Goal: Information Seeking & Learning: Check status

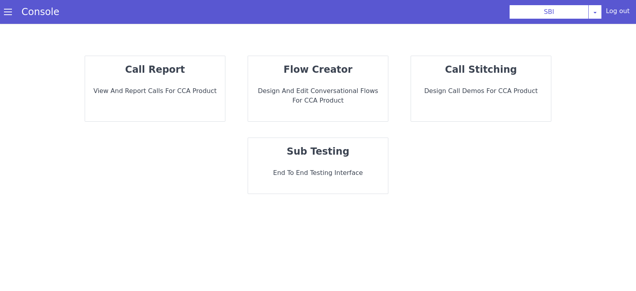
click at [155, 100] on div "call report View and report calls for CCA Product" at bounding box center [155, 88] width 140 height 65
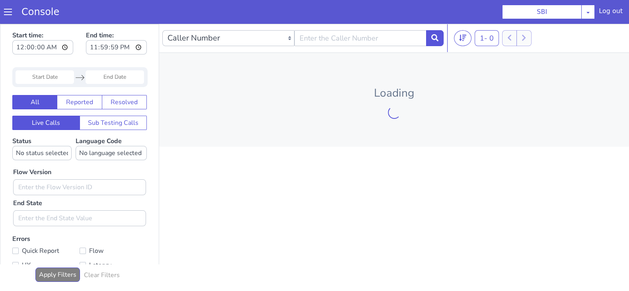
click at [36, 73] on input "Start Date" at bounding box center [45, 77] width 58 height 14
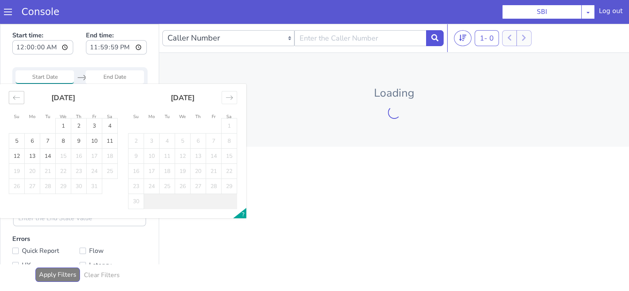
click at [20, 101] on div "Move backward to switch to the previous month." at bounding box center [17, 97] width 16 height 13
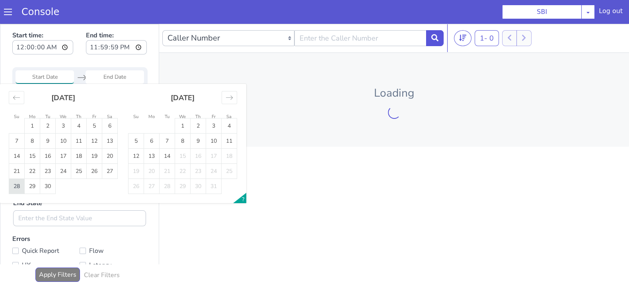
click at [14, 185] on td "28" at bounding box center [17, 186] width 16 height 15
type input "28 Sep 2025"
click at [27, 191] on td "29" at bounding box center [33, 186] width 16 height 15
type input "29 Sep 2025"
click at [102, 76] on input "29 Sep 2025" at bounding box center [115, 77] width 58 height 14
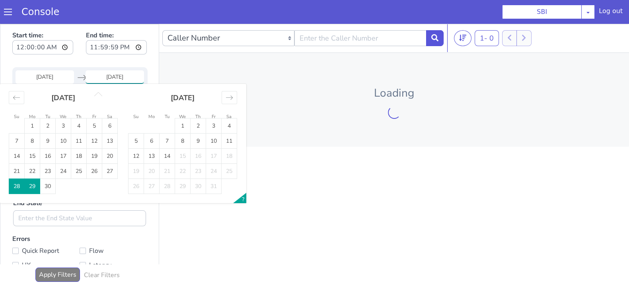
click at [37, 185] on td "29" at bounding box center [33, 186] width 16 height 15
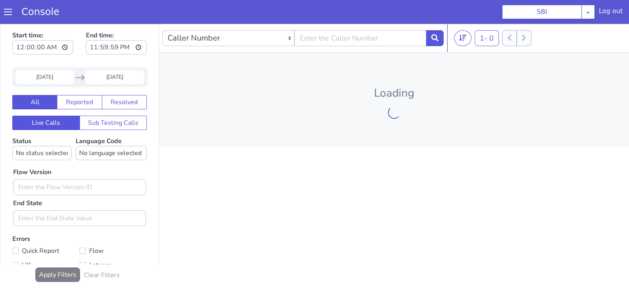
click at [48, 78] on input "28 Sep 2025" at bounding box center [45, 77] width 58 height 14
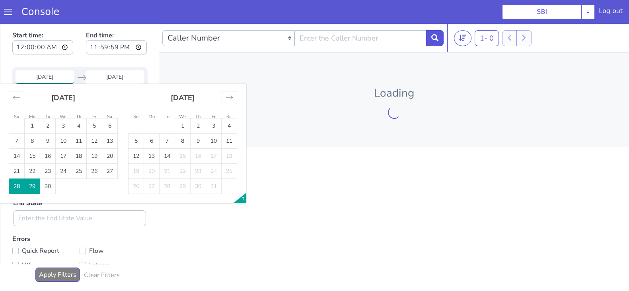
click at [31, 183] on td "29" at bounding box center [33, 186] width 16 height 15
type input "29 Sep 2025"
click at [115, 74] on input "29 Sep 2025" at bounding box center [115, 77] width 58 height 14
click at [37, 186] on td "29" at bounding box center [33, 186] width 16 height 15
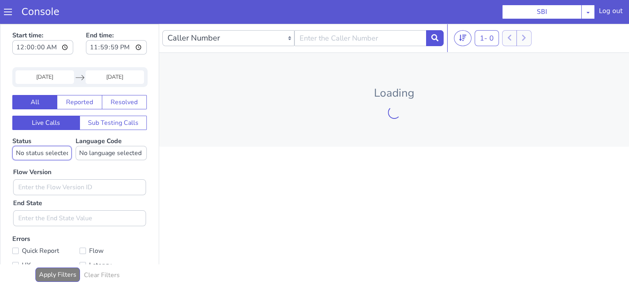
click at [55, 154] on select "No status selected HANGUP USER_HANGUP TRANSFER UNKNOWN" at bounding box center [41, 153] width 59 height 14
select select "TRANSFER"
click at [12, 146] on select "No status selected HANGUP USER_HANGUP TRANSFER UNKNOWN" at bounding box center [41, 153] width 59 height 14
click at [86, 152] on select "No language selected Hindi English Tamil Telugu Kanada Marathi Malayalam Gujara…" at bounding box center [111, 153] width 71 height 14
select select "en"
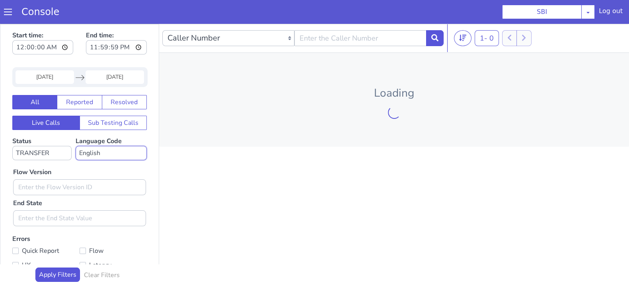
click at [76, 146] on select "No language selected Hindi English Tamil Telugu Kanada Marathi Malayalam Gujara…" at bounding box center [111, 153] width 71 height 14
click at [56, 194] on input "text" at bounding box center [79, 187] width 133 height 16
type input "0.1.4"
click at [434, 37] on icon at bounding box center [434, 37] width 7 height 7
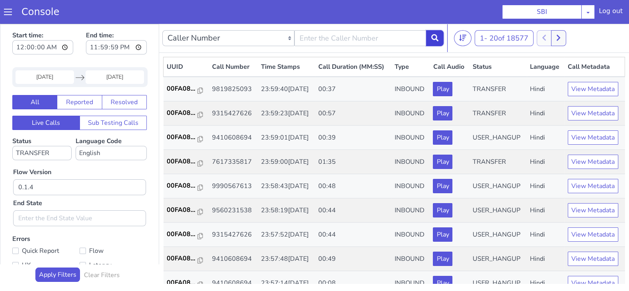
click at [432, 32] on button at bounding box center [434, 38] width 17 height 16
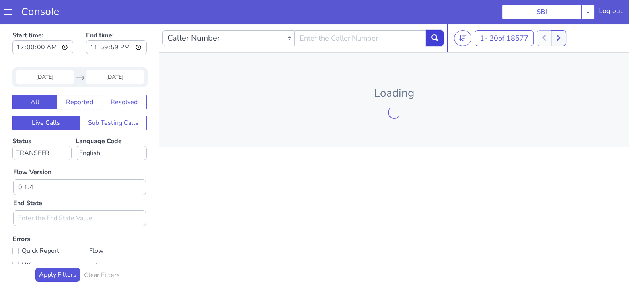
click at [432, 41] on button at bounding box center [434, 38] width 17 height 16
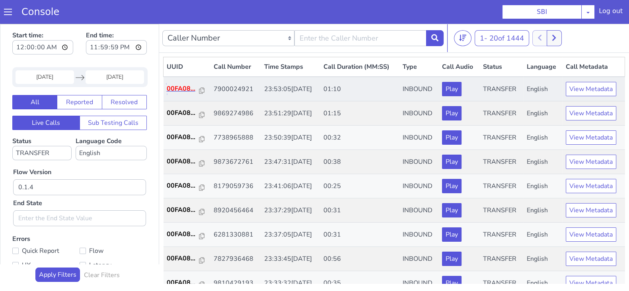
click at [181, 92] on p "00FA08..." at bounding box center [183, 89] width 33 height 10
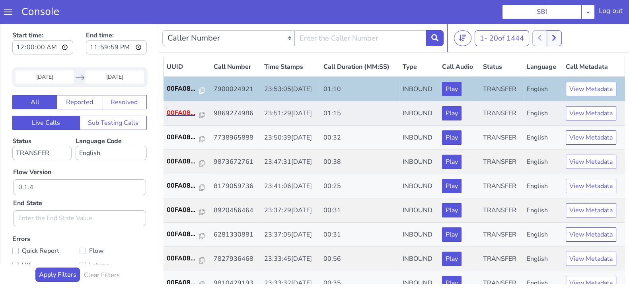
click at [184, 110] on p "00FA08..." at bounding box center [183, 113] width 33 height 10
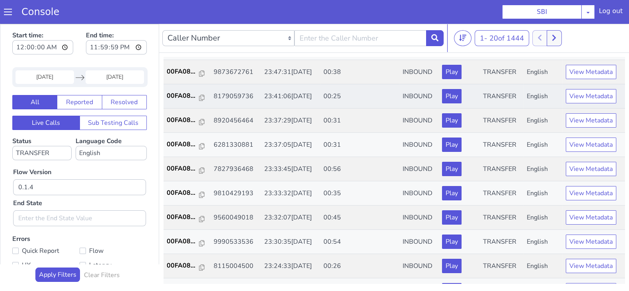
scroll to position [99, 0]
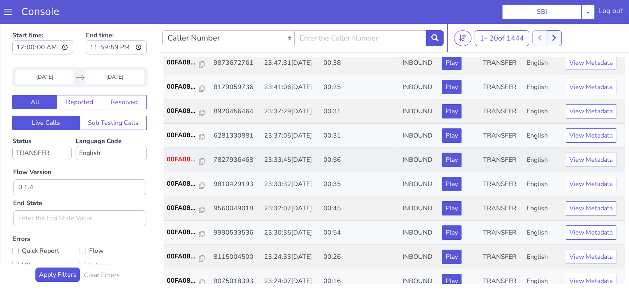
click at [187, 155] on p "00FA08..." at bounding box center [183, 160] width 33 height 10
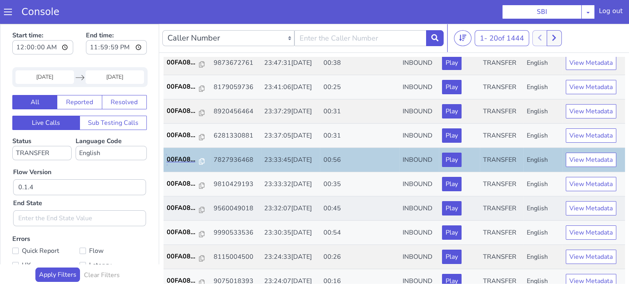
scroll to position [149, 0]
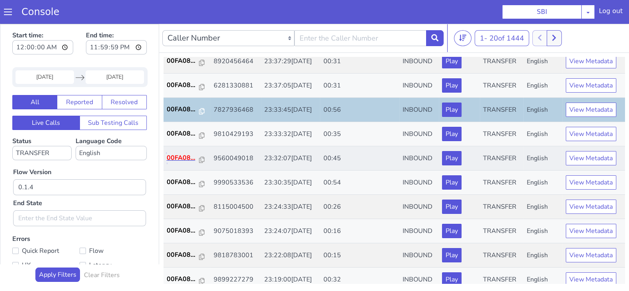
click at [177, 156] on p "00FA08..." at bounding box center [183, 158] width 33 height 10
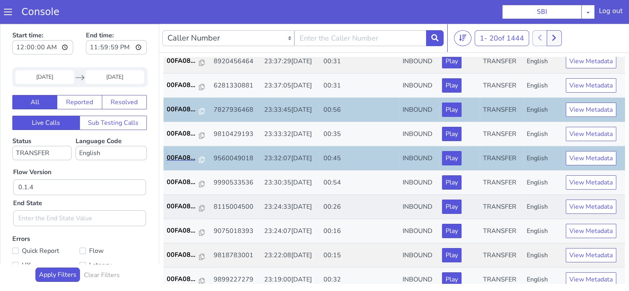
scroll to position [198, 0]
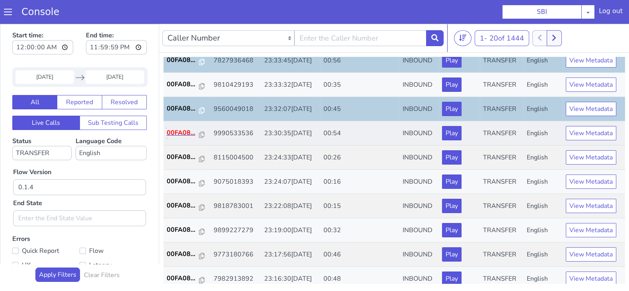
click at [180, 130] on p "00FA08..." at bounding box center [183, 133] width 33 height 10
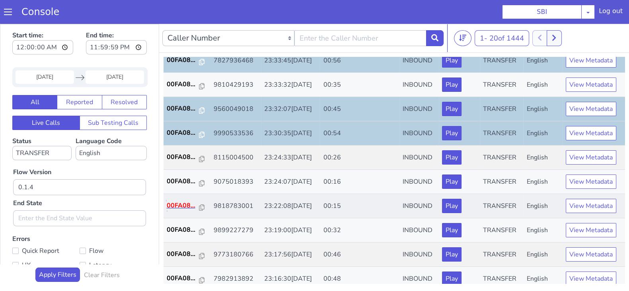
click at [182, 202] on p "00FA08..." at bounding box center [183, 206] width 33 height 10
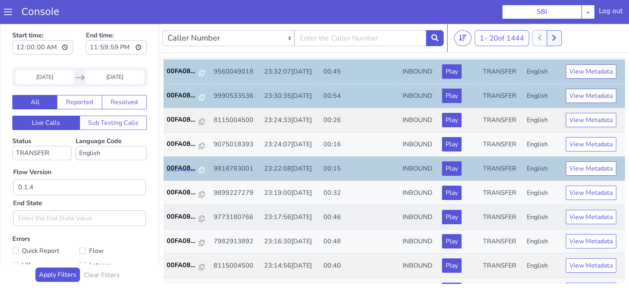
scroll to position [249, 0]
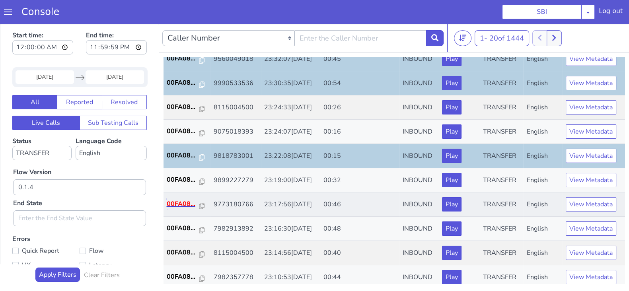
click at [187, 204] on p "00FA08..." at bounding box center [183, 204] width 33 height 10
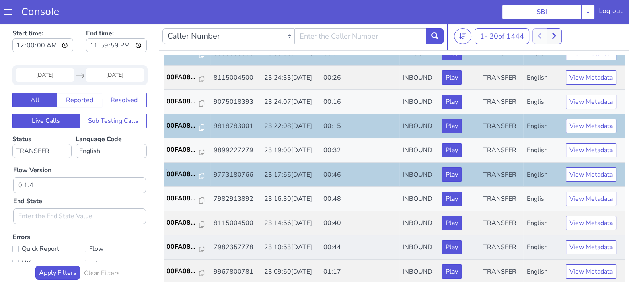
scroll to position [2, 0]
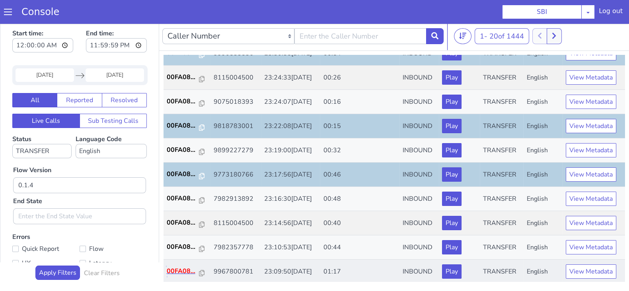
click at [181, 271] on p "00FA08..." at bounding box center [183, 271] width 33 height 10
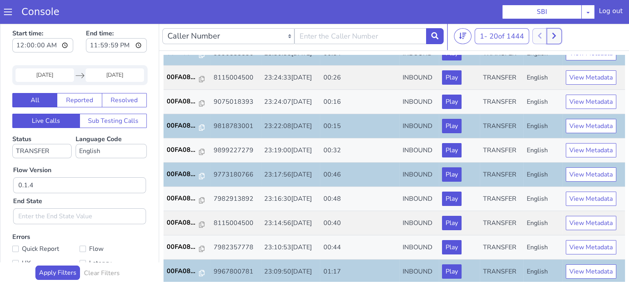
click at [559, 34] on button at bounding box center [553, 36] width 15 height 16
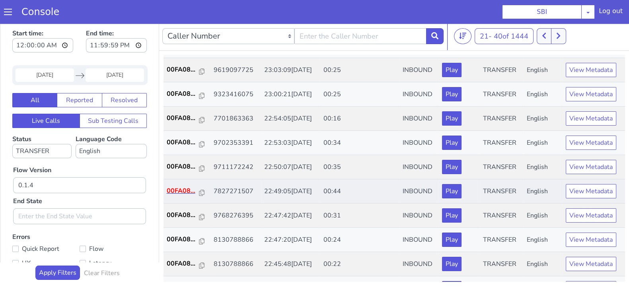
scroll to position [99, 0]
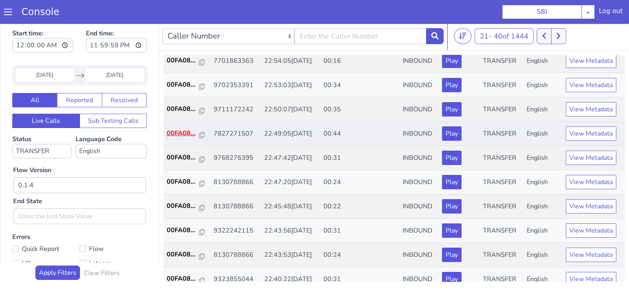
click at [184, 130] on p "00FA08..." at bounding box center [183, 133] width 33 height 10
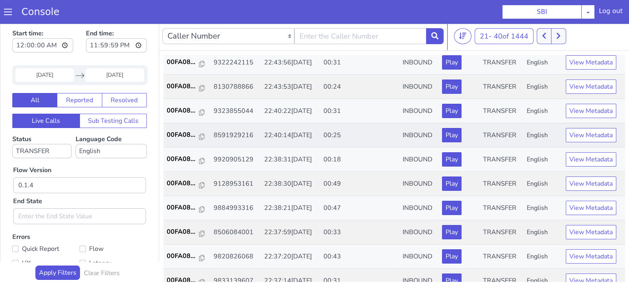
scroll to position [276, 0]
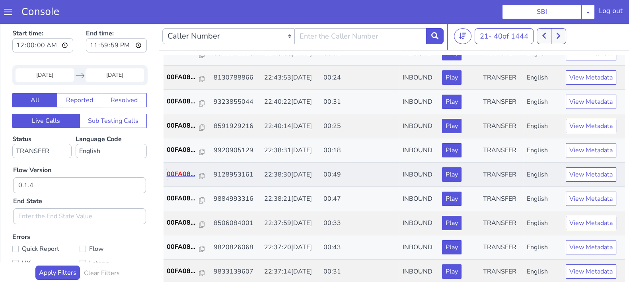
click at [177, 172] on p "00FA08..." at bounding box center [183, 174] width 33 height 10
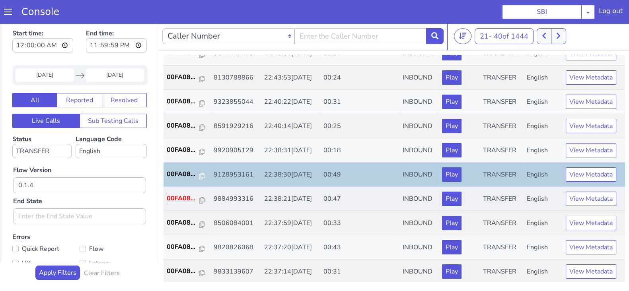
click at [181, 195] on p "00FA08..." at bounding box center [183, 199] width 33 height 10
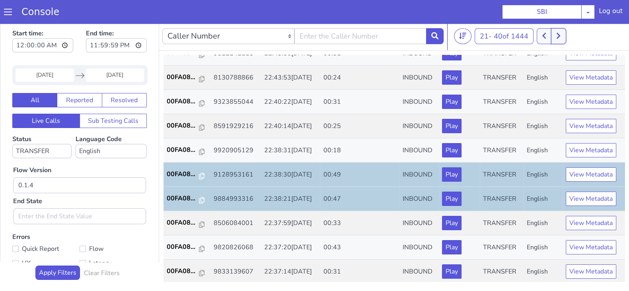
click at [560, 41] on button at bounding box center [558, 36] width 15 height 16
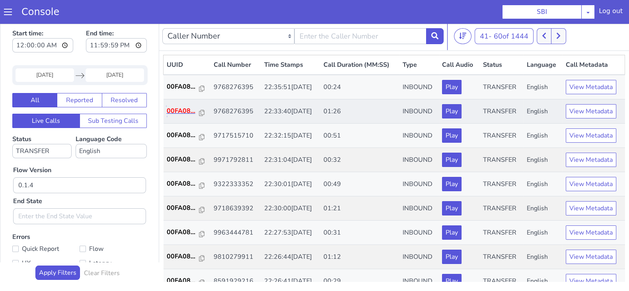
click at [189, 110] on p "00FA08..." at bounding box center [183, 111] width 33 height 10
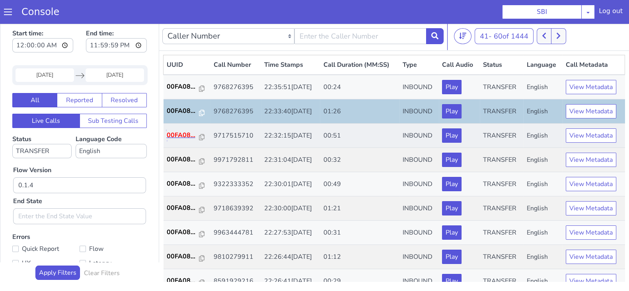
click at [177, 134] on p "00FA08..." at bounding box center [183, 135] width 33 height 10
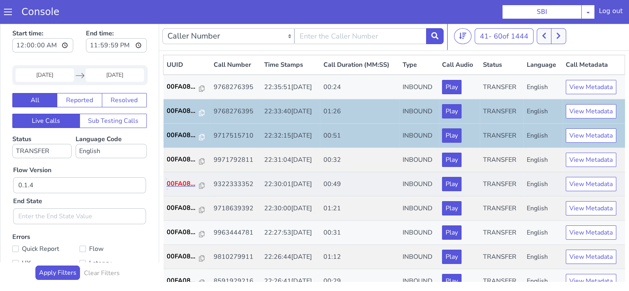
click at [182, 183] on p "00FA08..." at bounding box center [183, 184] width 33 height 10
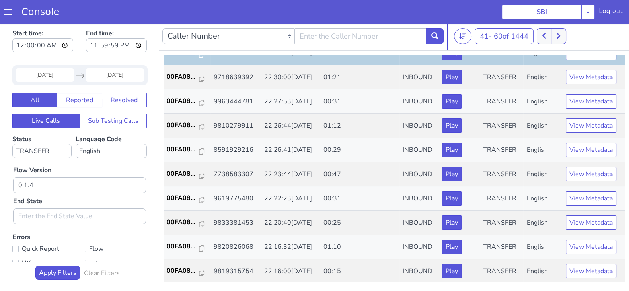
scroll to position [127, 0]
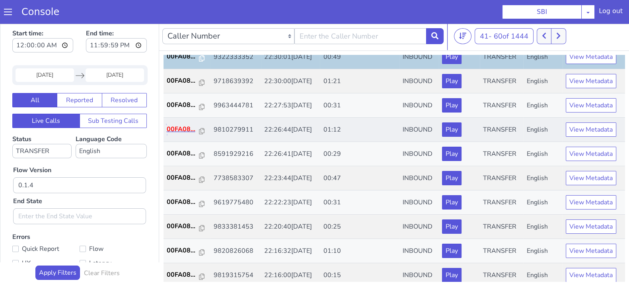
click at [173, 124] on p "00FA08..." at bounding box center [183, 129] width 33 height 10
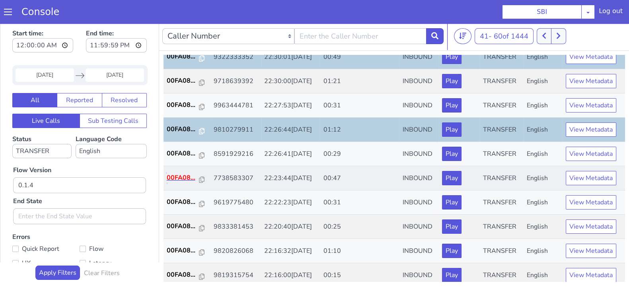
click at [184, 176] on p "00FA08..." at bounding box center [183, 178] width 33 height 10
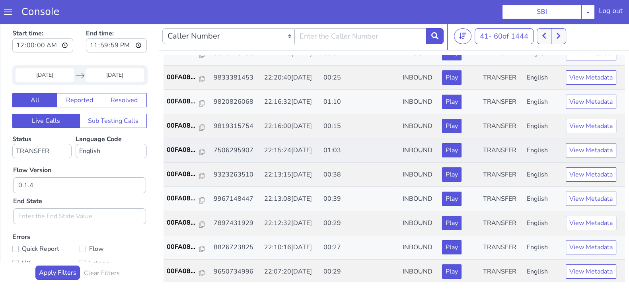
scroll to position [177, 0]
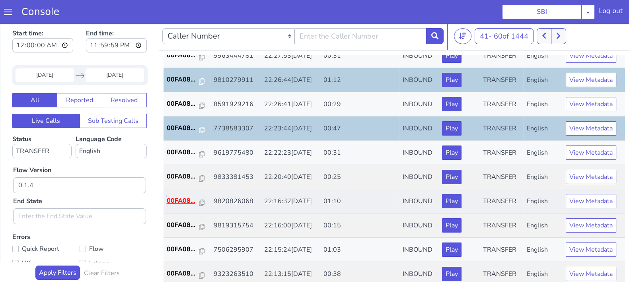
click at [183, 198] on p "00FA08..." at bounding box center [183, 201] width 33 height 10
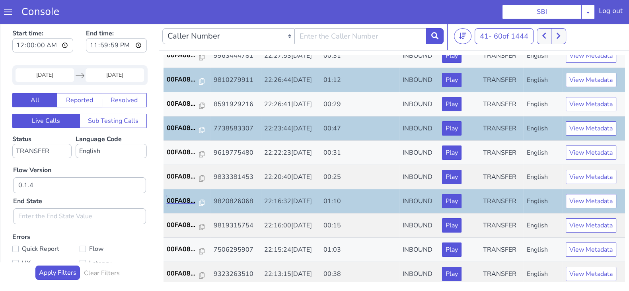
scroll to position [276, 0]
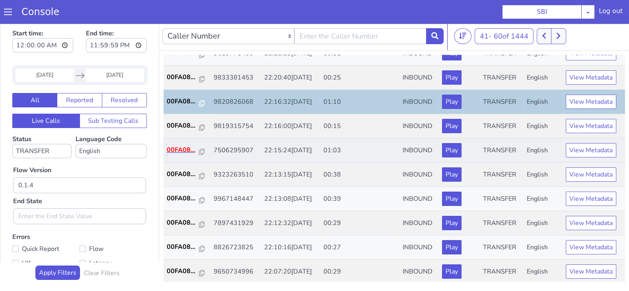
click at [189, 147] on p "00FA08..." at bounding box center [183, 150] width 33 height 10
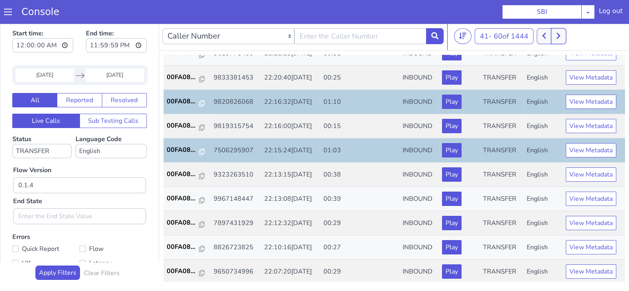
click at [563, 32] on button at bounding box center [558, 36] width 15 height 16
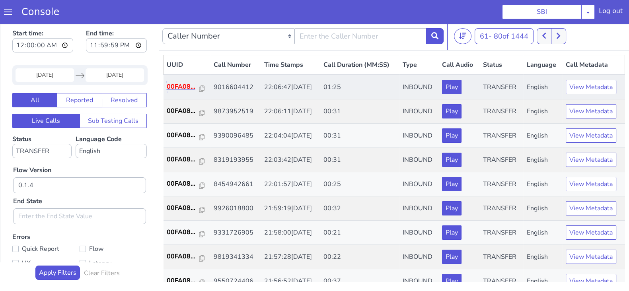
click at [186, 87] on p "00FA08..." at bounding box center [183, 87] width 33 height 10
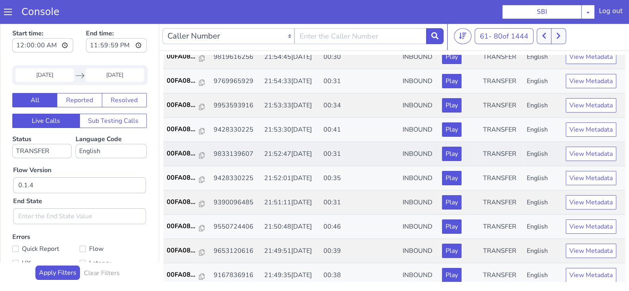
scroll to position [276, 0]
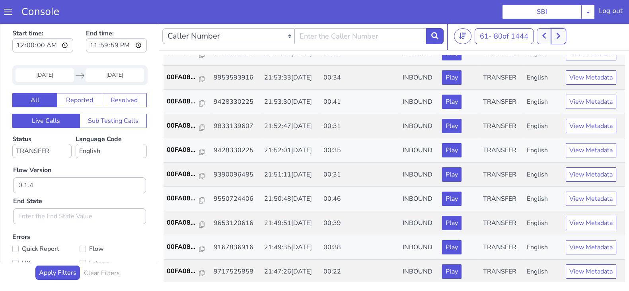
click at [560, 39] on icon at bounding box center [558, 35] width 4 height 7
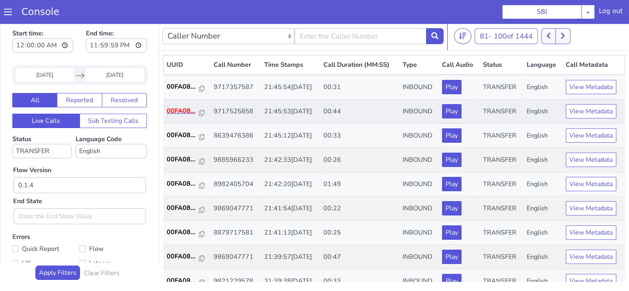
click at [182, 112] on p "00FA08..." at bounding box center [183, 111] width 33 height 10
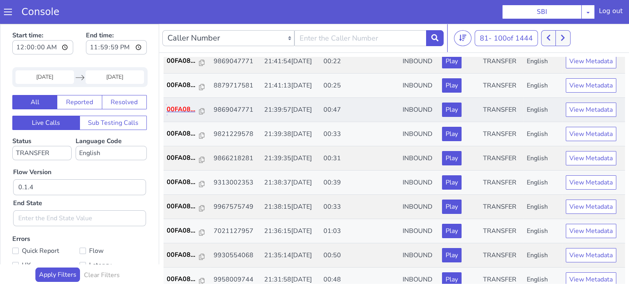
click at [182, 111] on p "00FA08..." at bounding box center [183, 110] width 33 height 10
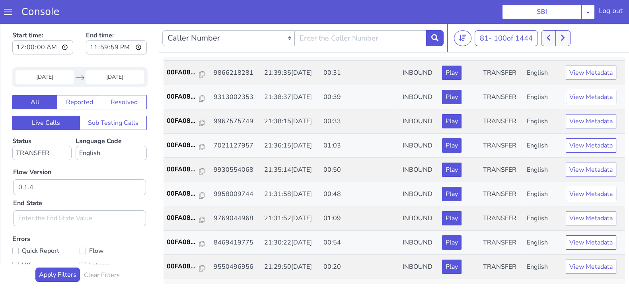
scroll to position [249, 0]
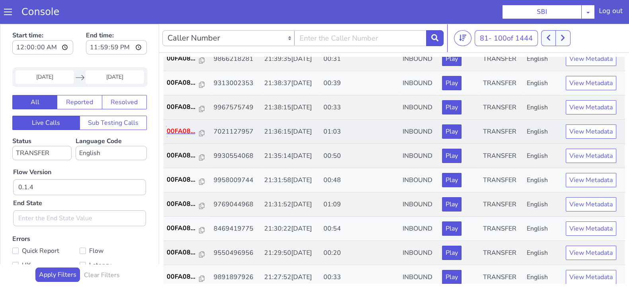
click at [179, 130] on p "00FA08..." at bounding box center [183, 131] width 33 height 10
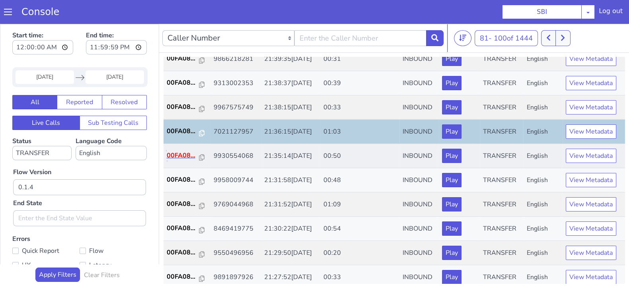
click at [182, 154] on p "00FA08..." at bounding box center [183, 156] width 33 height 10
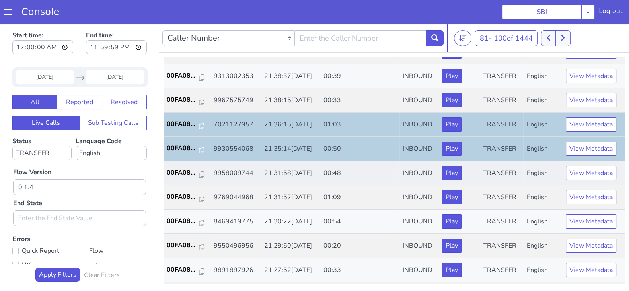
scroll to position [276, 0]
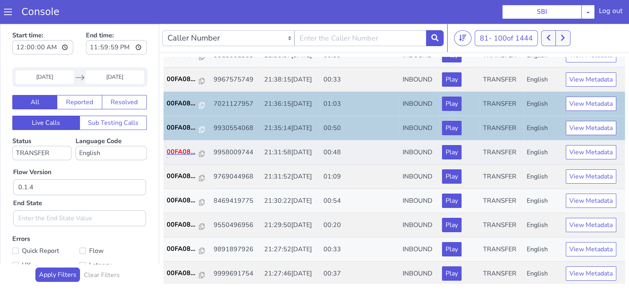
click at [179, 150] on p "00FA08..." at bounding box center [183, 152] width 33 height 10
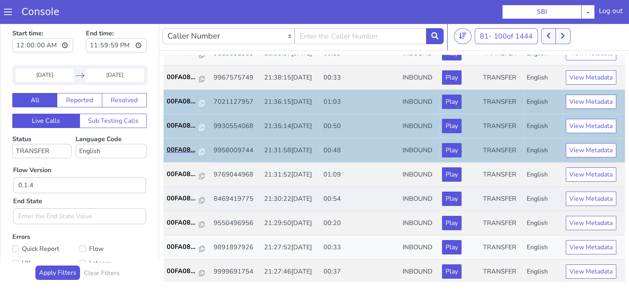
scroll to position [2, 0]
click at [190, 171] on p "00FA08..." at bounding box center [183, 174] width 33 height 10
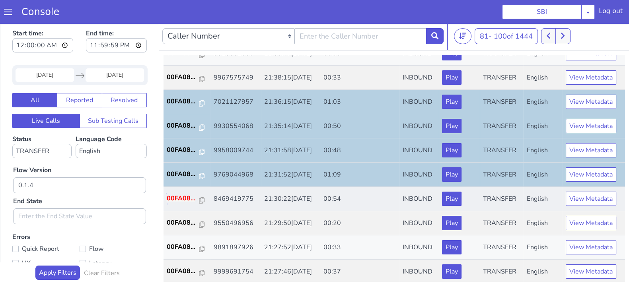
click at [177, 194] on p "00FA08..." at bounding box center [183, 199] width 33 height 10
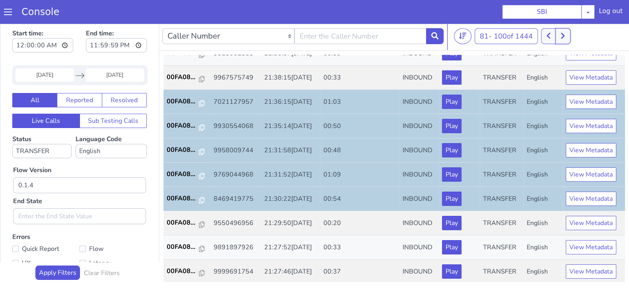
click at [560, 41] on button at bounding box center [562, 36] width 15 height 16
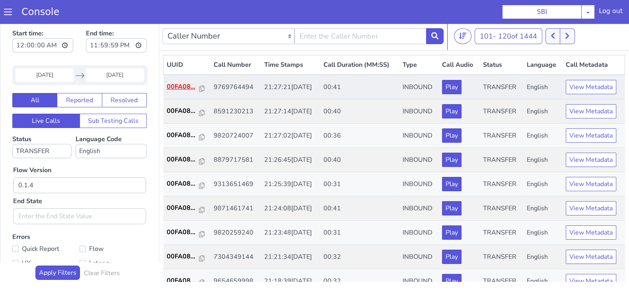
click at [185, 87] on p "00FA08..." at bounding box center [183, 87] width 33 height 10
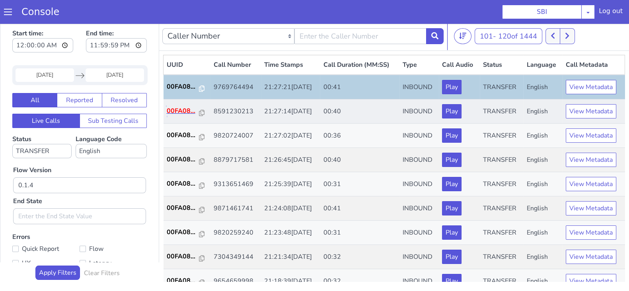
click at [183, 113] on p "00FA08..." at bounding box center [183, 111] width 33 height 10
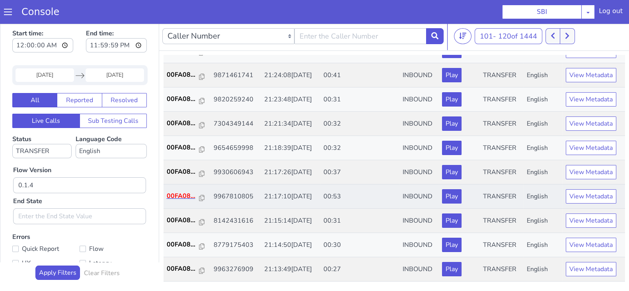
scroll to position [149, 0]
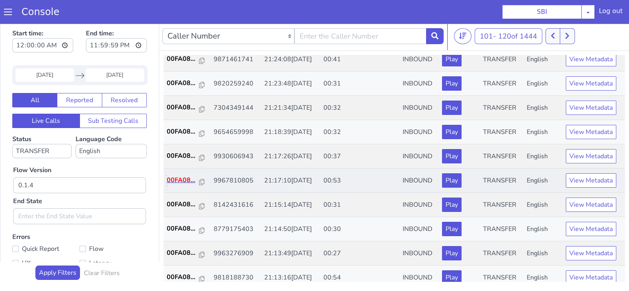
click at [183, 176] on p "00FA08..." at bounding box center [183, 180] width 33 height 10
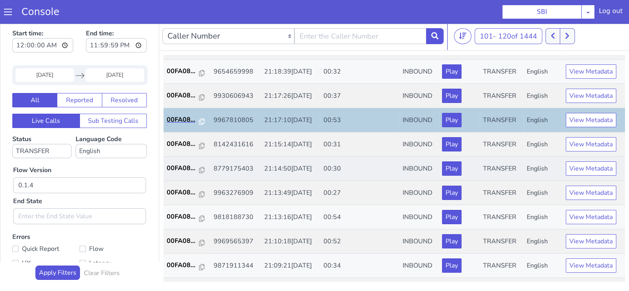
scroll to position [249, 0]
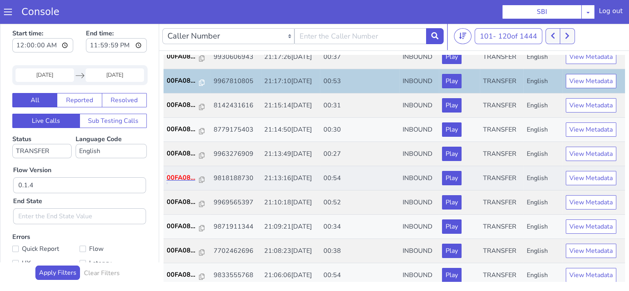
click at [183, 180] on p "00FA08..." at bounding box center [183, 178] width 33 height 10
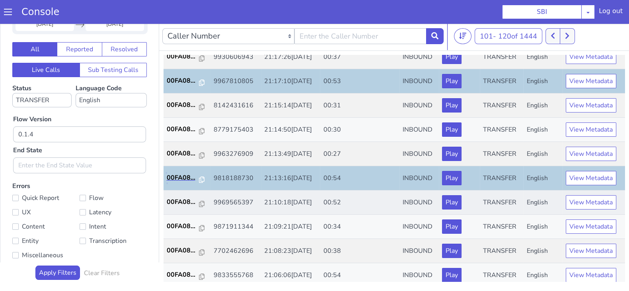
scroll to position [276, 0]
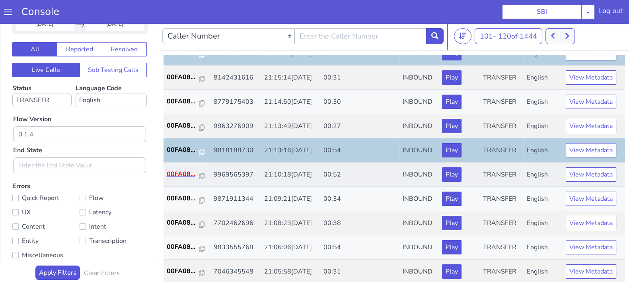
click at [173, 169] on p "00FA08..." at bounding box center [183, 174] width 33 height 10
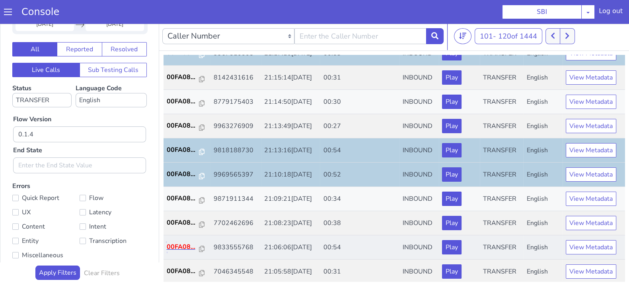
click at [184, 243] on p "00FA08..." at bounding box center [183, 247] width 33 height 10
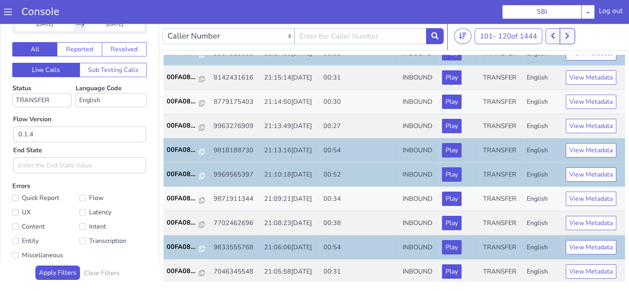
click at [565, 39] on button at bounding box center [567, 36] width 15 height 16
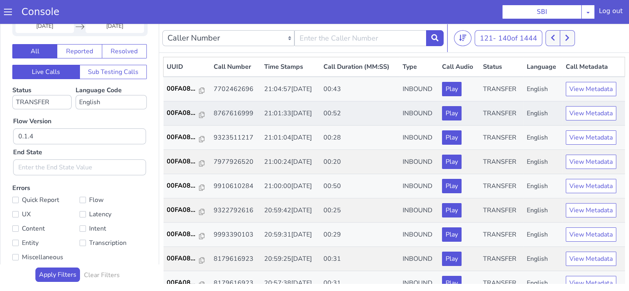
click at [180, 105] on td "00FA08..." at bounding box center [186, 113] width 47 height 24
click at [177, 110] on p "00FA08..." at bounding box center [183, 113] width 33 height 10
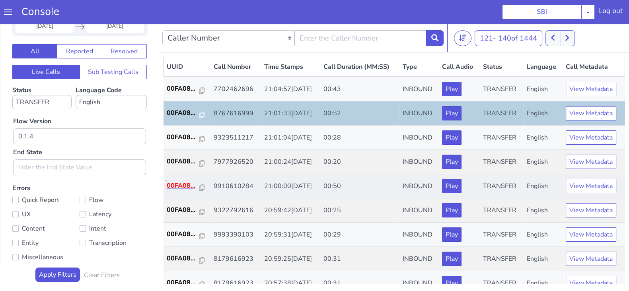
click at [181, 183] on p "00FA08..." at bounding box center [183, 186] width 33 height 10
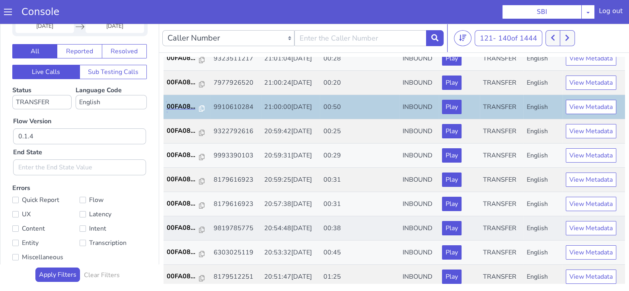
scroll to position [99, 0]
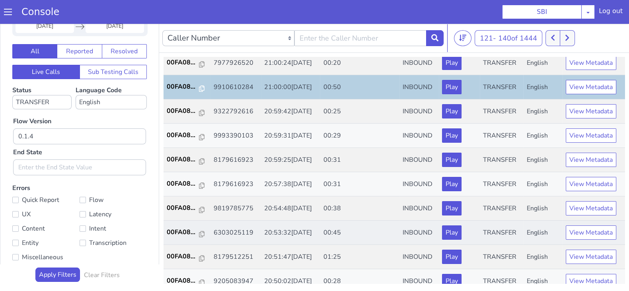
click at [181, 224] on td "00FA08..." at bounding box center [186, 233] width 47 height 24
click at [179, 231] on p "00FA08..." at bounding box center [183, 232] width 33 height 10
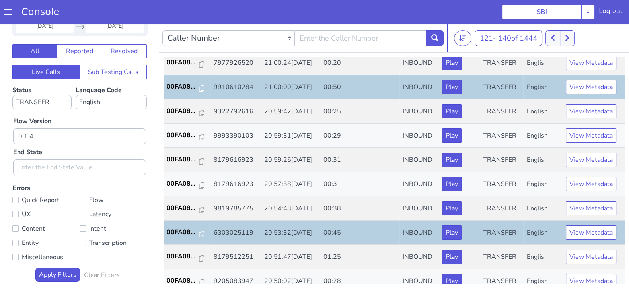
scroll to position [2, 0]
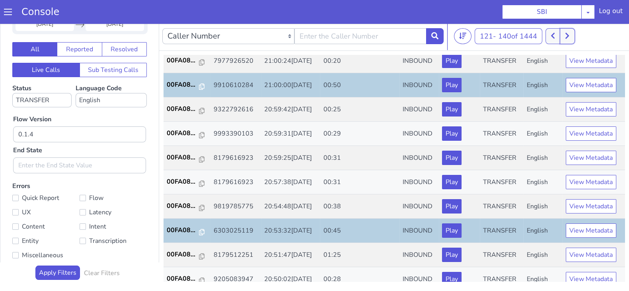
click at [572, 34] on button at bounding box center [567, 36] width 15 height 16
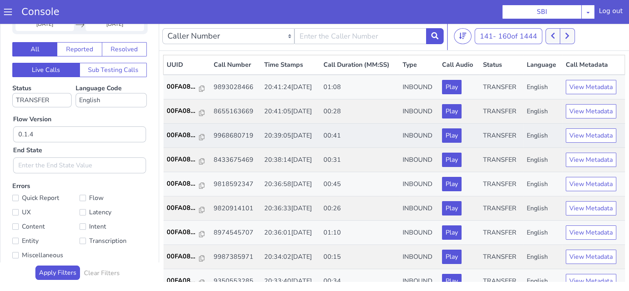
click at [171, 128] on td "00FA08..." at bounding box center [186, 136] width 47 height 24
click at [177, 136] on p "00FA08..." at bounding box center [183, 135] width 33 height 10
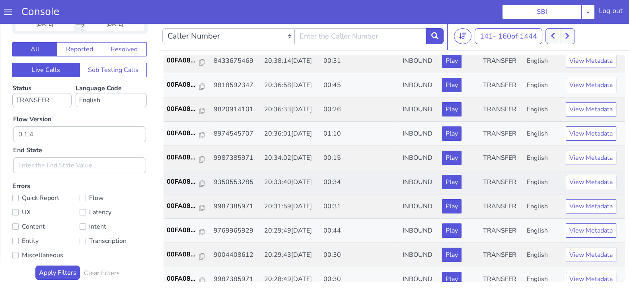
scroll to position [49, 0]
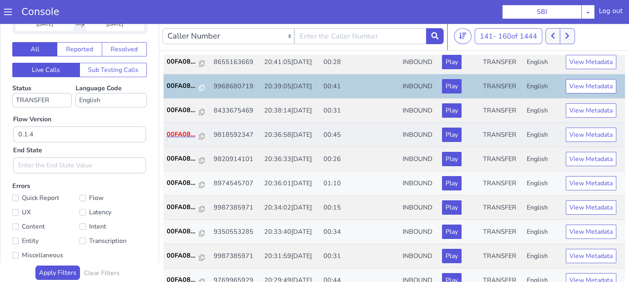
click at [184, 130] on p "00FA08..." at bounding box center [183, 135] width 33 height 10
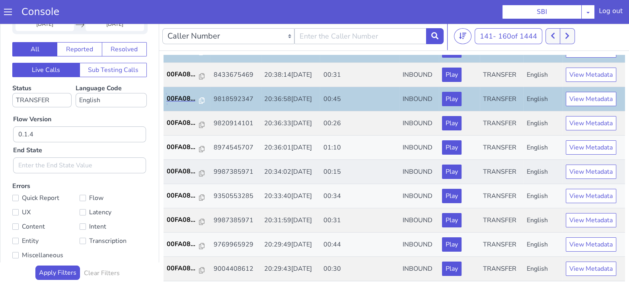
scroll to position [149, 0]
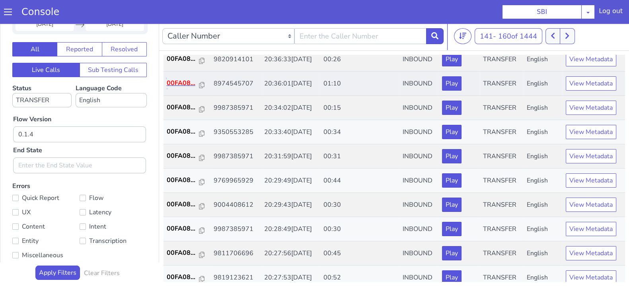
click at [184, 78] on p "00FA08..." at bounding box center [183, 83] width 33 height 10
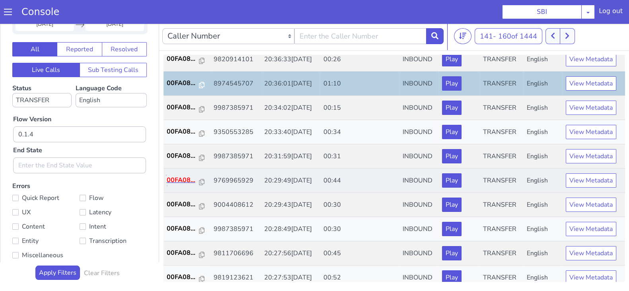
click at [181, 178] on p "00FA08..." at bounding box center [183, 180] width 33 height 10
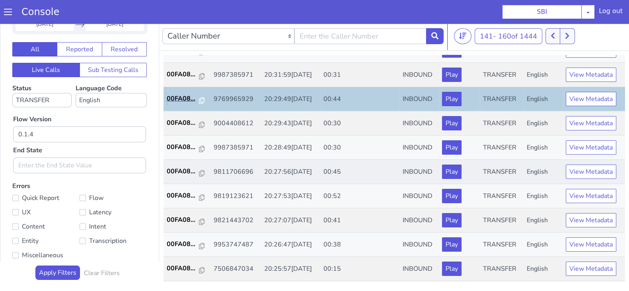
scroll to position [249, 0]
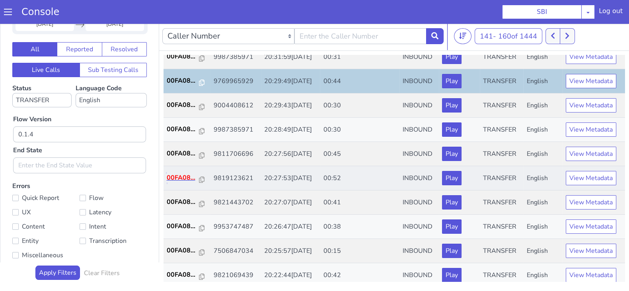
click at [178, 179] on p "00FA08..." at bounding box center [183, 178] width 33 height 10
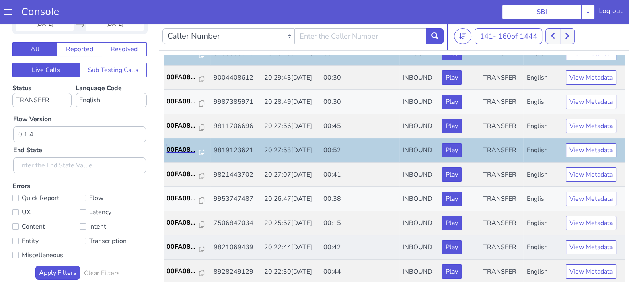
scroll to position [276, 0]
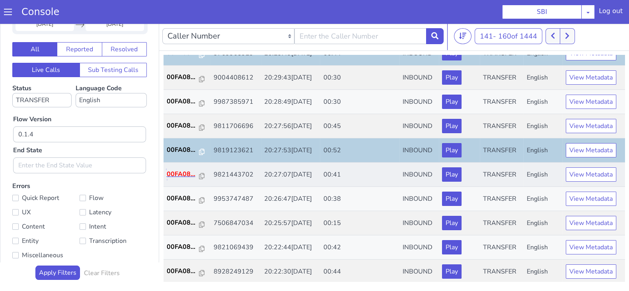
click at [179, 170] on p "00FA08..." at bounding box center [183, 174] width 33 height 10
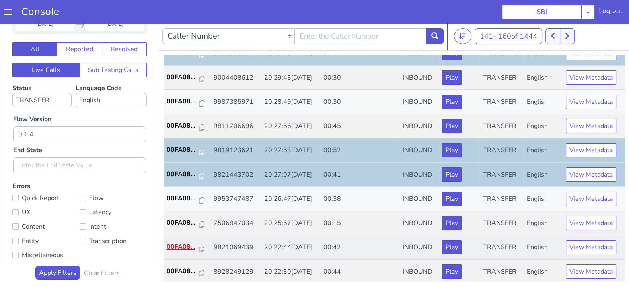
click at [185, 242] on p "00FA08..." at bounding box center [183, 247] width 33 height 10
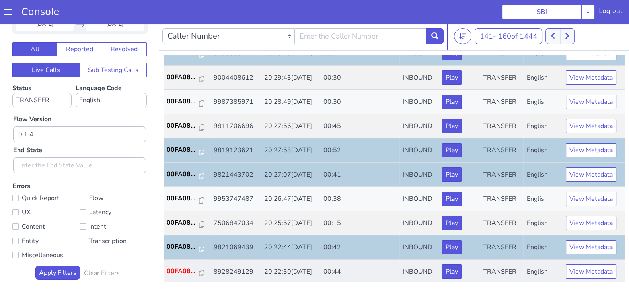
click at [179, 266] on p "00FA08..." at bounding box center [183, 271] width 33 height 10
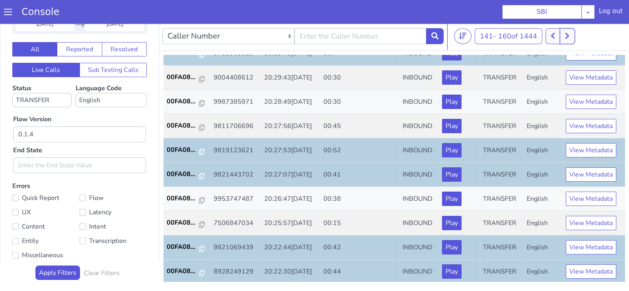
click at [564, 35] on button at bounding box center [567, 36] width 15 height 16
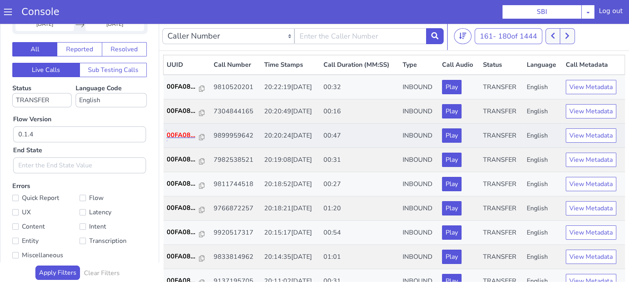
click at [175, 135] on p "00FA08..." at bounding box center [183, 135] width 33 height 10
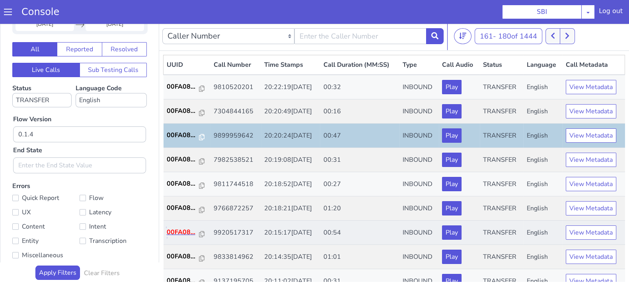
click at [183, 233] on p "00FA08..." at bounding box center [183, 232] width 33 height 10
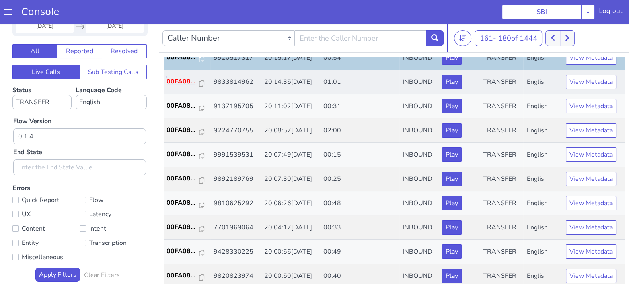
click at [181, 80] on p "00FA08..." at bounding box center [183, 82] width 33 height 10
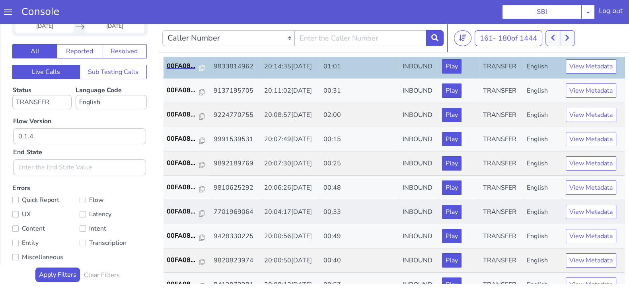
scroll to position [177, 0]
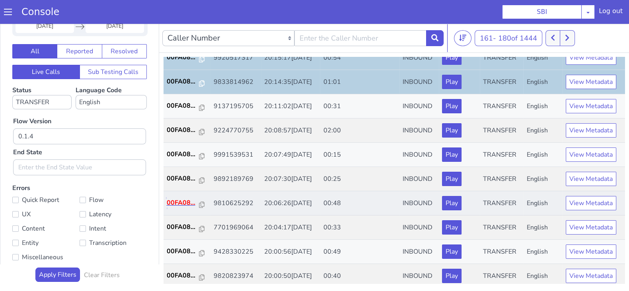
click at [183, 204] on p "00FA08..." at bounding box center [183, 203] width 33 height 10
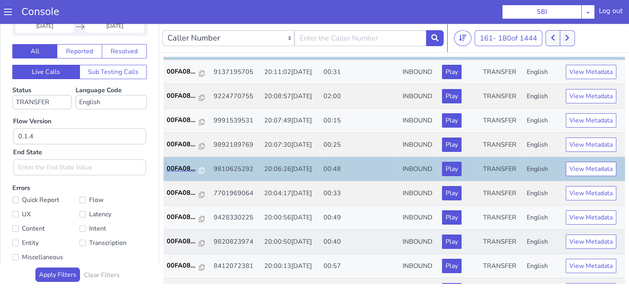
scroll to position [227, 0]
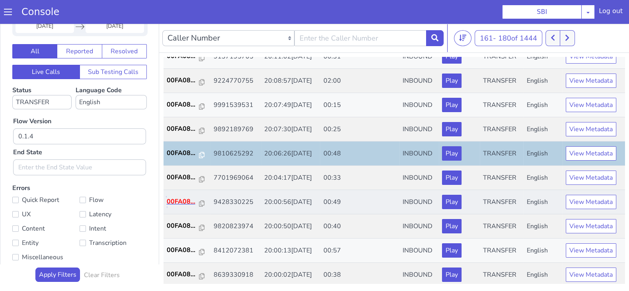
click at [174, 197] on p "00FA08..." at bounding box center [183, 202] width 33 height 10
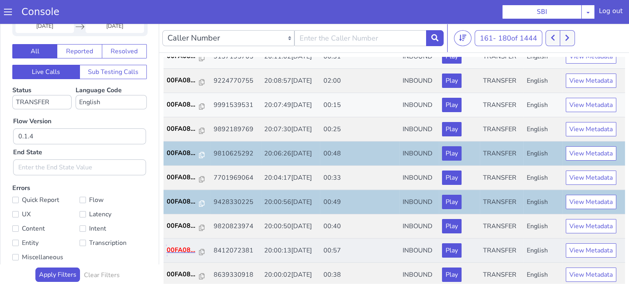
click at [181, 246] on p "00FA08..." at bounding box center [183, 250] width 33 height 10
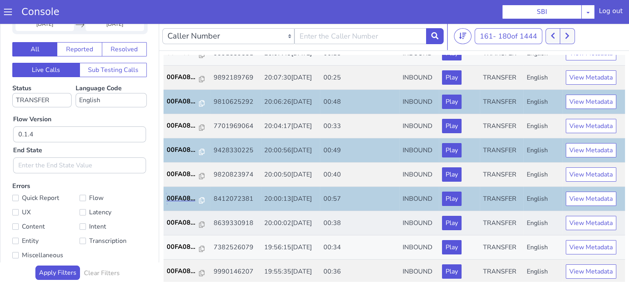
scroll to position [2, 0]
click at [180, 170] on p "00FA08..." at bounding box center [183, 174] width 33 height 10
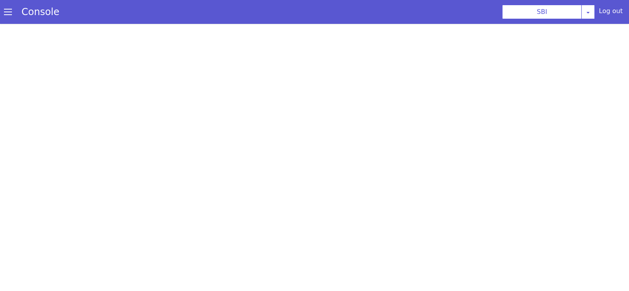
drag, startPoint x: 207, startPoint y: 1, endPoint x: 212, endPoint y: 0, distance: 4.5
click at [209, 1] on section "Console SBI AO Smith Airtel DTH Pilot Airtel POC Alice Blue NT Aliceblue Americ…" at bounding box center [314, 12] width 629 height 24
